Goal: Check status

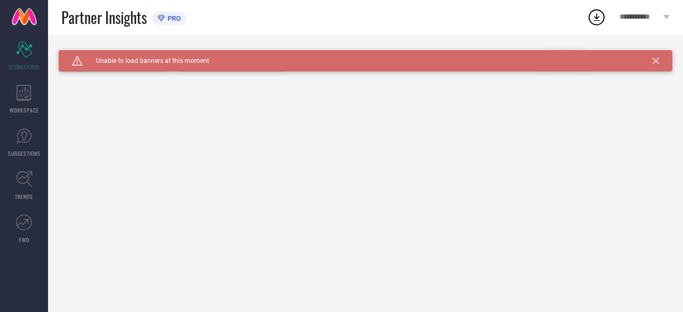
type input "All"
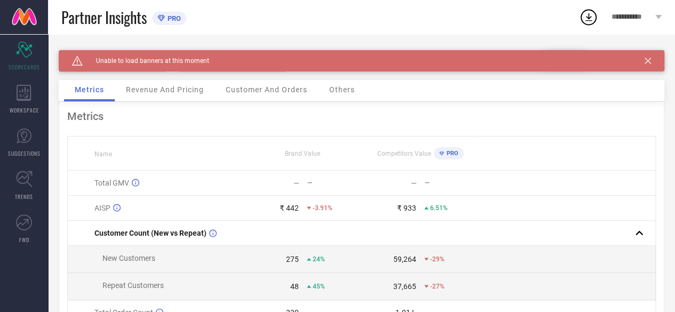
click at [651, 61] on icon at bounding box center [647, 61] width 6 height 6
